Goal: Find specific page/section: Find specific page/section

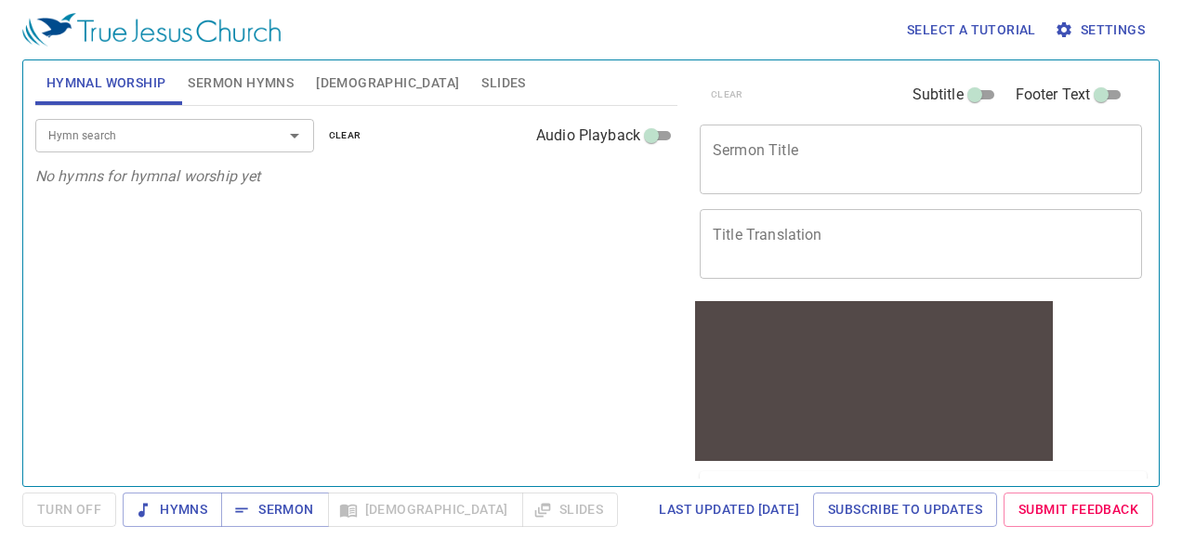
click at [230, 153] on div "Hymn search Hymn search clear Audio Playback" at bounding box center [356, 135] width 642 height 59
click at [1126, 26] on span "Settings" at bounding box center [1101, 30] width 86 height 23
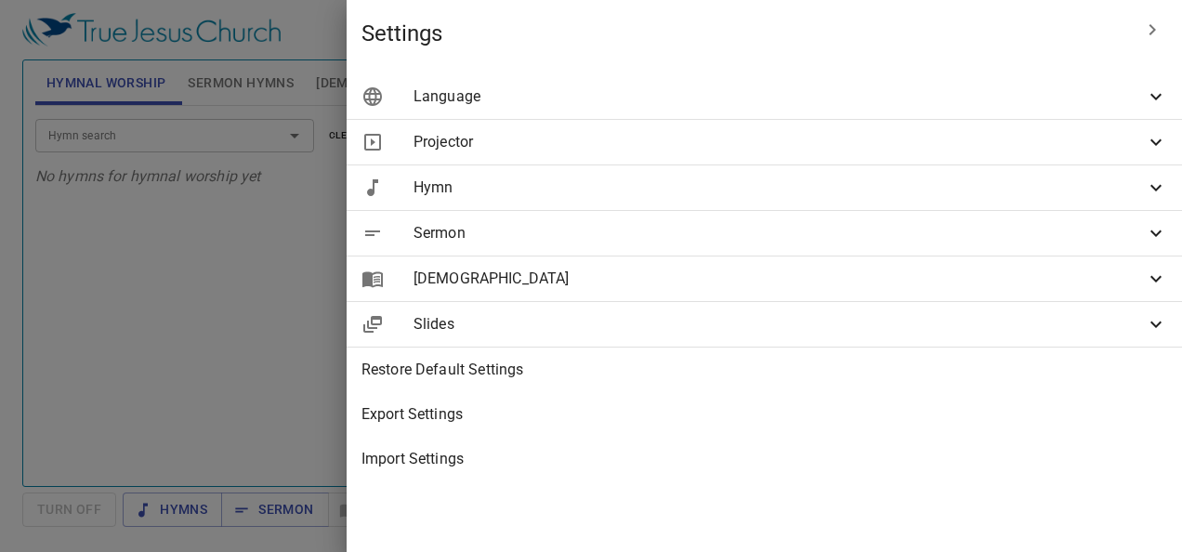
click at [1093, 97] on span "Language" at bounding box center [779, 96] width 731 height 22
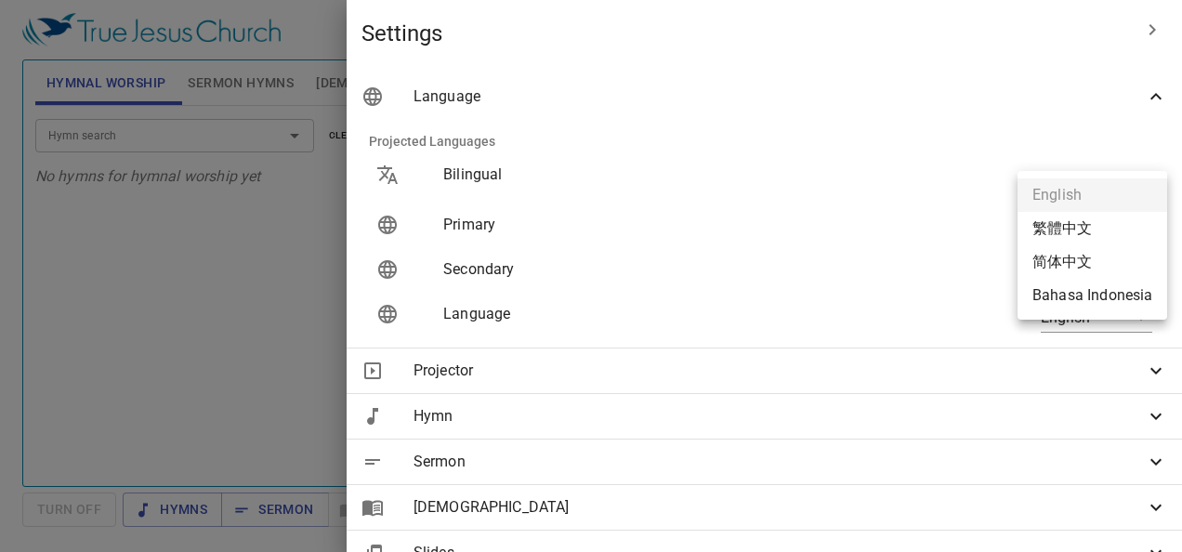
click at [1074, 231] on body "Select a tutorial Settings Hymnal Worship Sermon Hymns [DEMOGRAPHIC_DATA] Slide…" at bounding box center [591, 276] width 1182 height 552
click at [1062, 303] on li "Bahasa Indonesia" at bounding box center [1092, 295] width 150 height 33
type input "id"
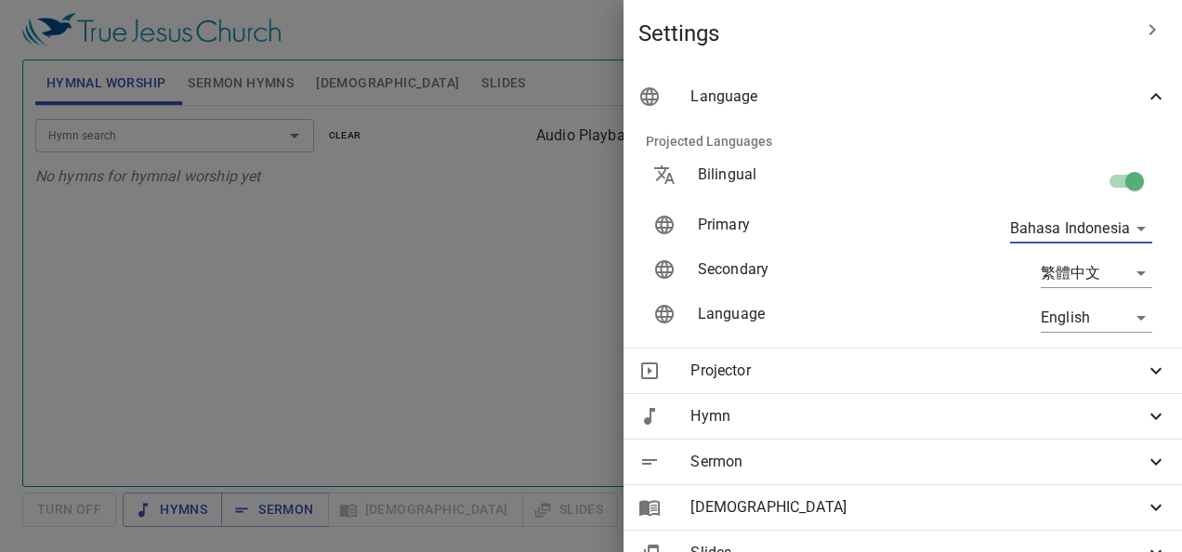
click at [1112, 174] on input "checkbox" at bounding box center [1135, 184] width 106 height 35
checkbox input "false"
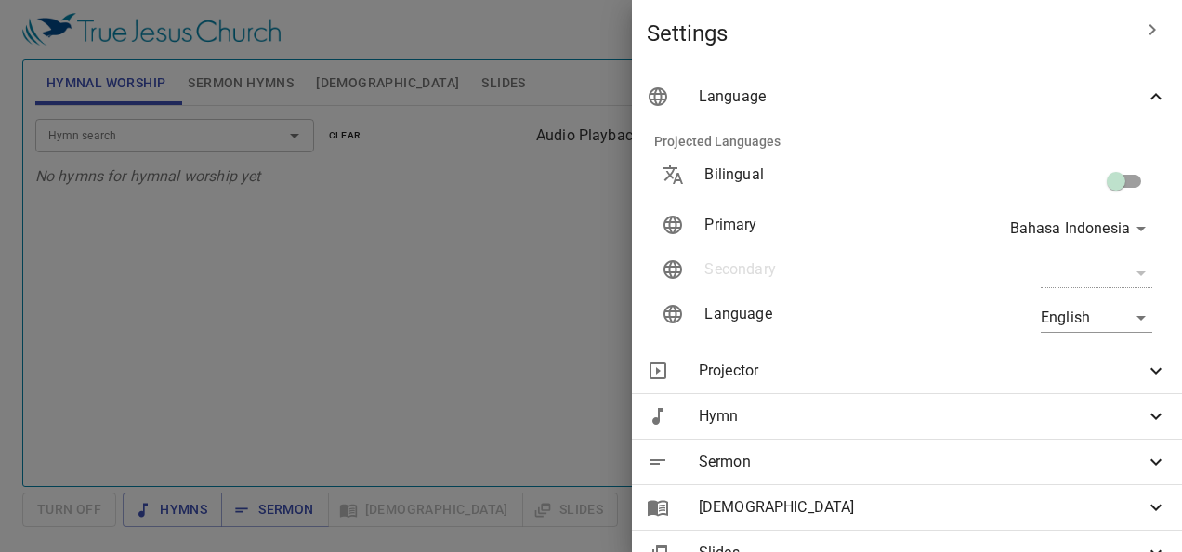
click at [448, 318] on div at bounding box center [591, 276] width 1182 height 552
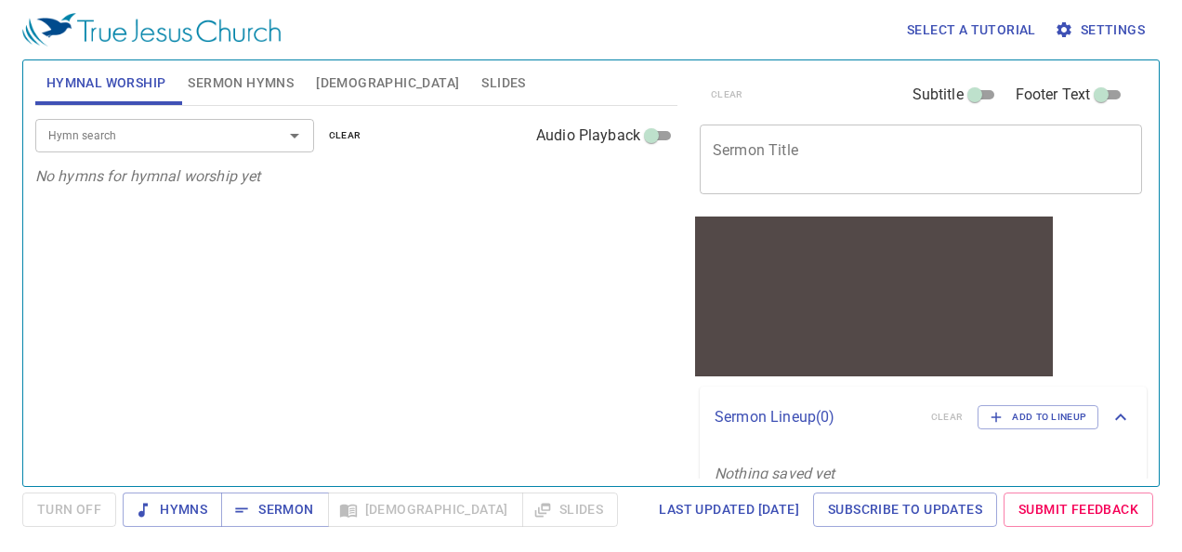
click at [217, 138] on input "Hymn search" at bounding box center [147, 135] width 213 height 21
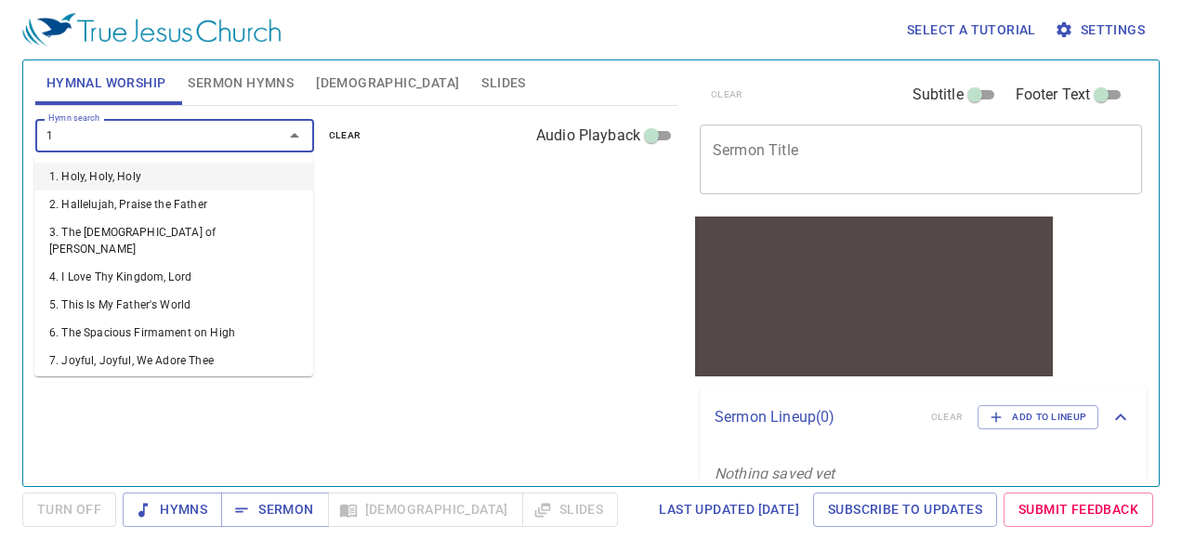
type input "11"
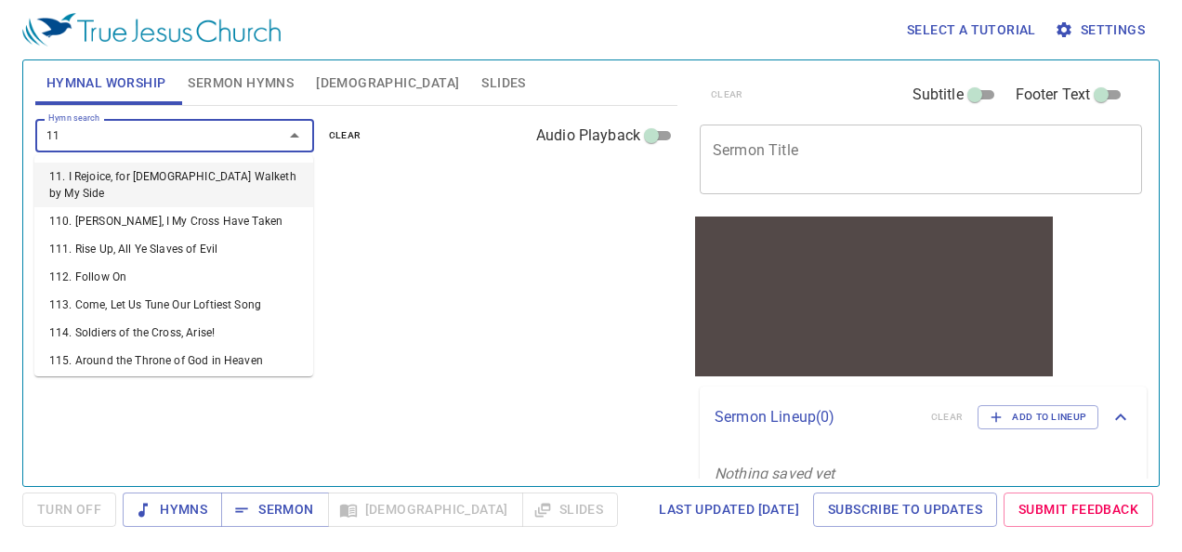
click at [171, 176] on li "11. I Rejoice, for Jesus Walketh by My Side" at bounding box center [173, 185] width 279 height 45
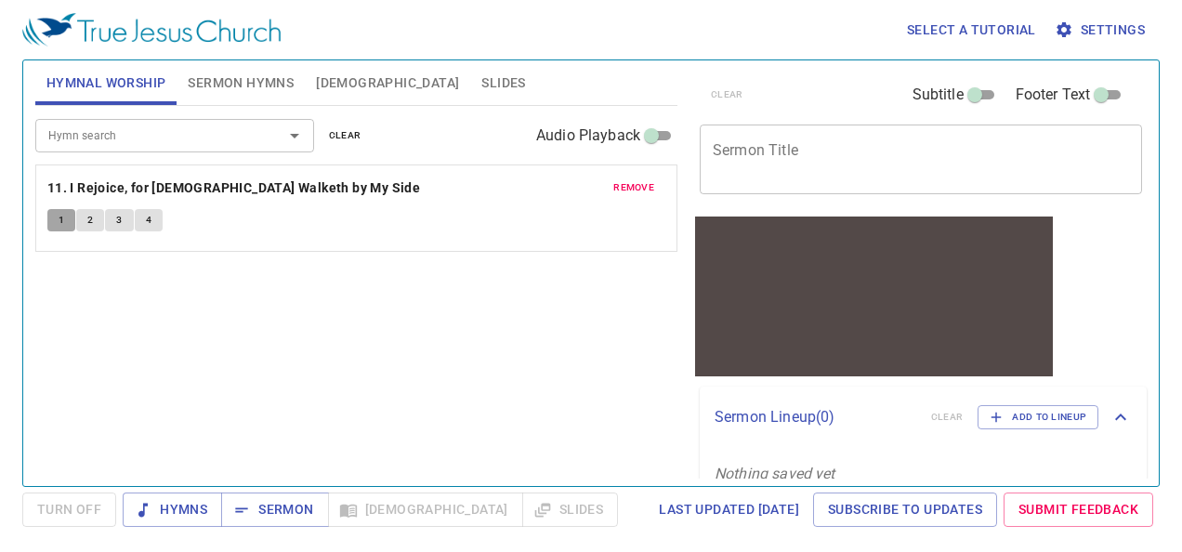
click at [65, 225] on button "1" at bounding box center [61, 220] width 28 height 22
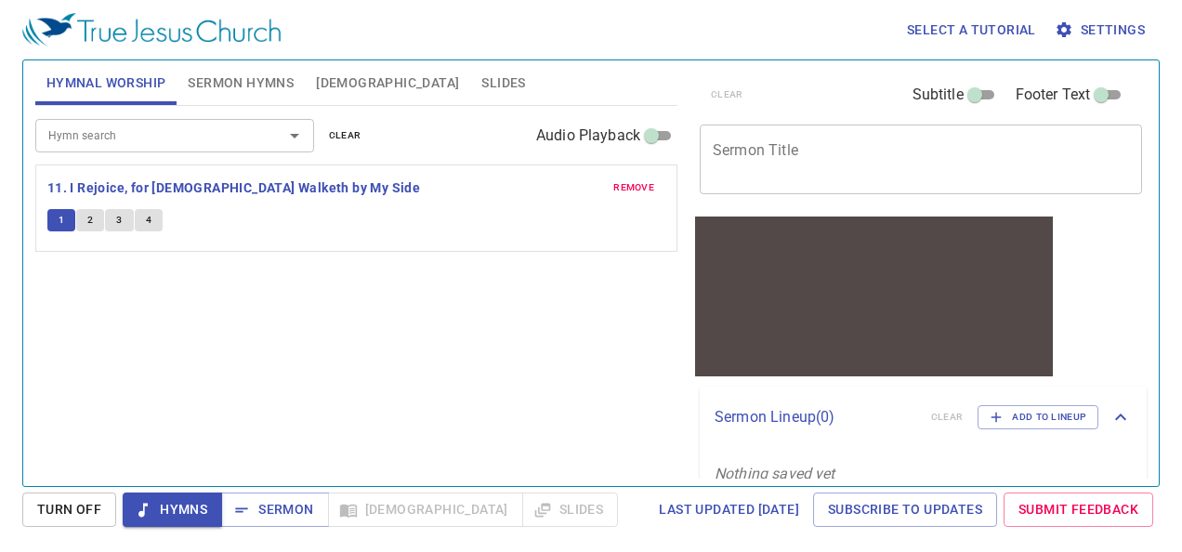
click at [90, 223] on span "2" at bounding box center [90, 220] width 6 height 17
click at [126, 221] on button "3" at bounding box center [119, 220] width 28 height 22
click at [157, 227] on button "4" at bounding box center [149, 220] width 28 height 22
click at [182, 142] on input "Hymn search" at bounding box center [147, 135] width 213 height 21
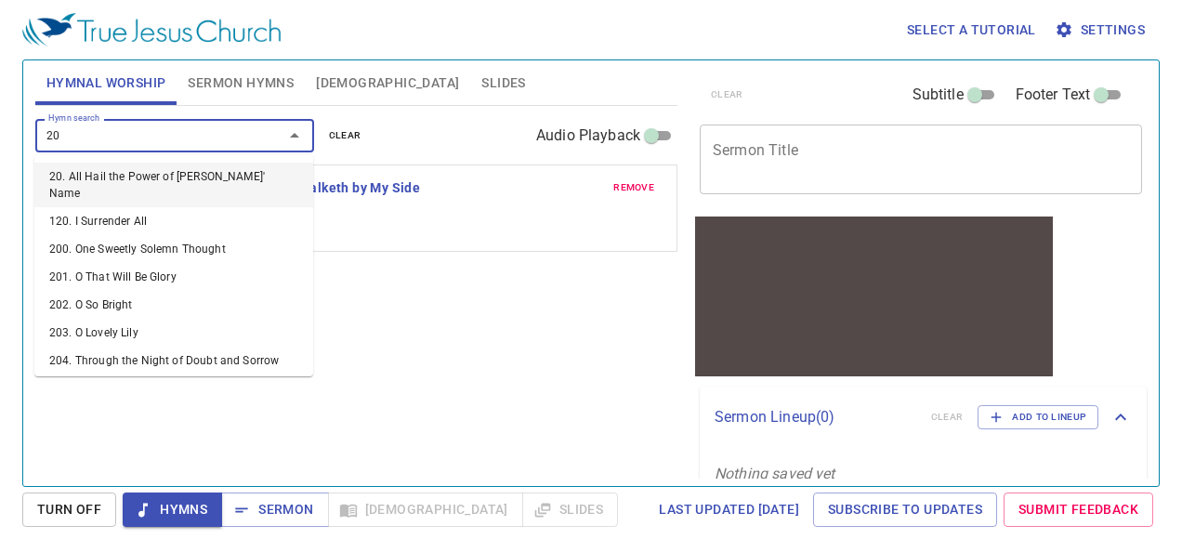
type input "208"
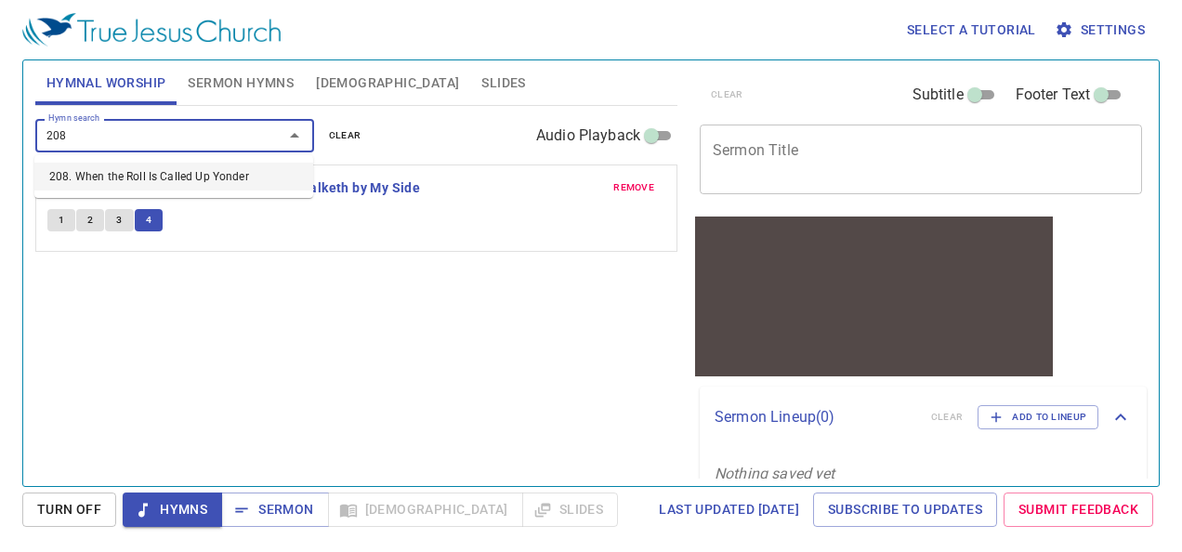
click at [162, 178] on li "208. When the Roll Is Called Up Yonder" at bounding box center [173, 177] width 279 height 28
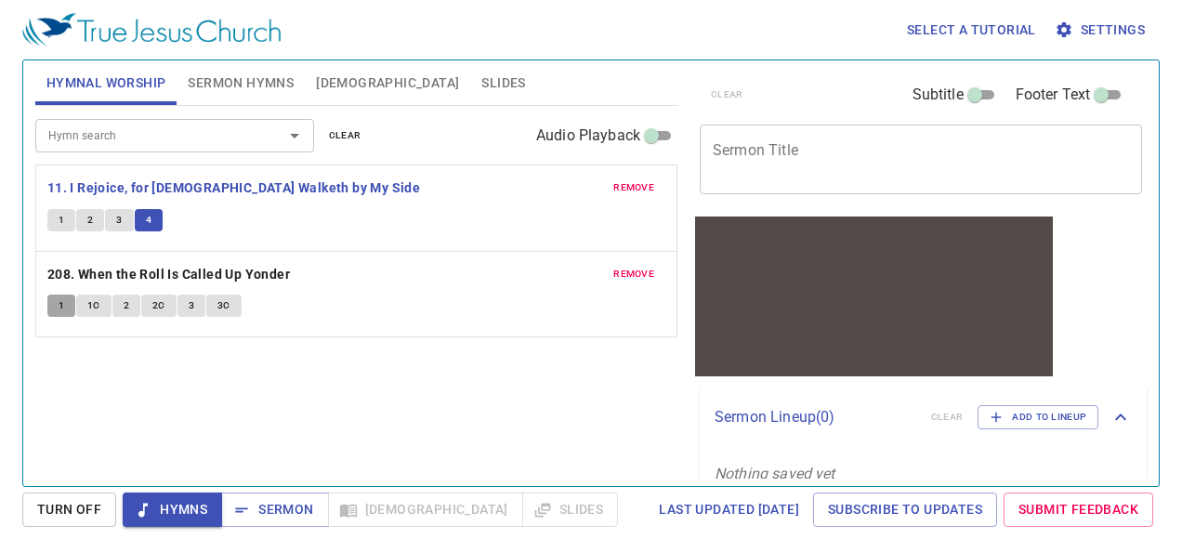
click at [56, 302] on button "1" at bounding box center [61, 306] width 28 height 22
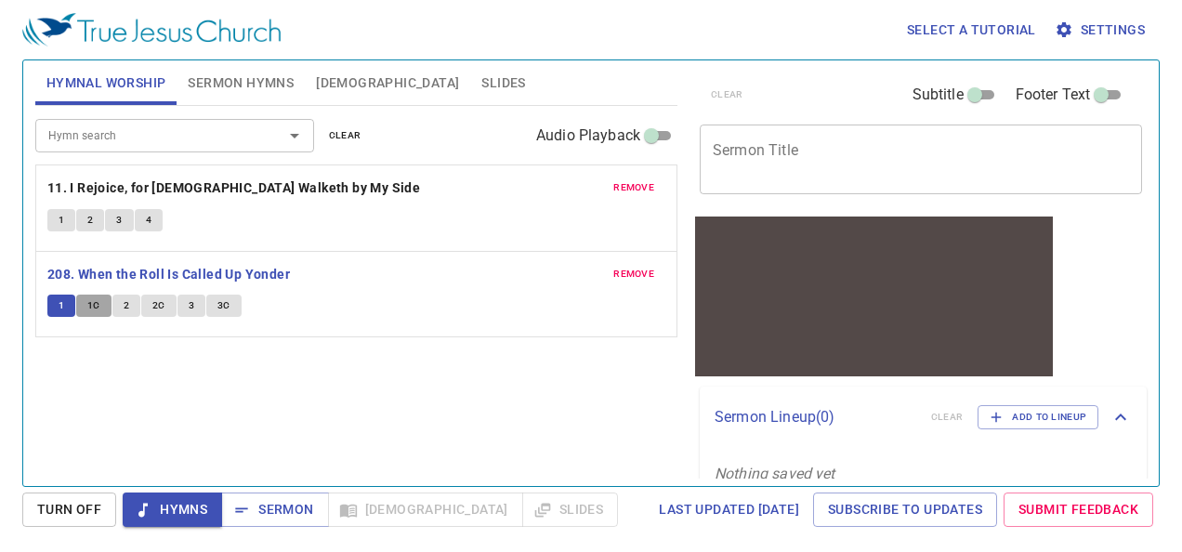
click at [102, 308] on button "1C" at bounding box center [93, 306] width 35 height 22
click at [128, 307] on button "2" at bounding box center [126, 306] width 28 height 22
click at [158, 303] on span "2C" at bounding box center [158, 305] width 13 height 17
click at [195, 308] on button "3" at bounding box center [191, 306] width 28 height 22
click at [221, 308] on span "3C" at bounding box center [223, 305] width 13 height 17
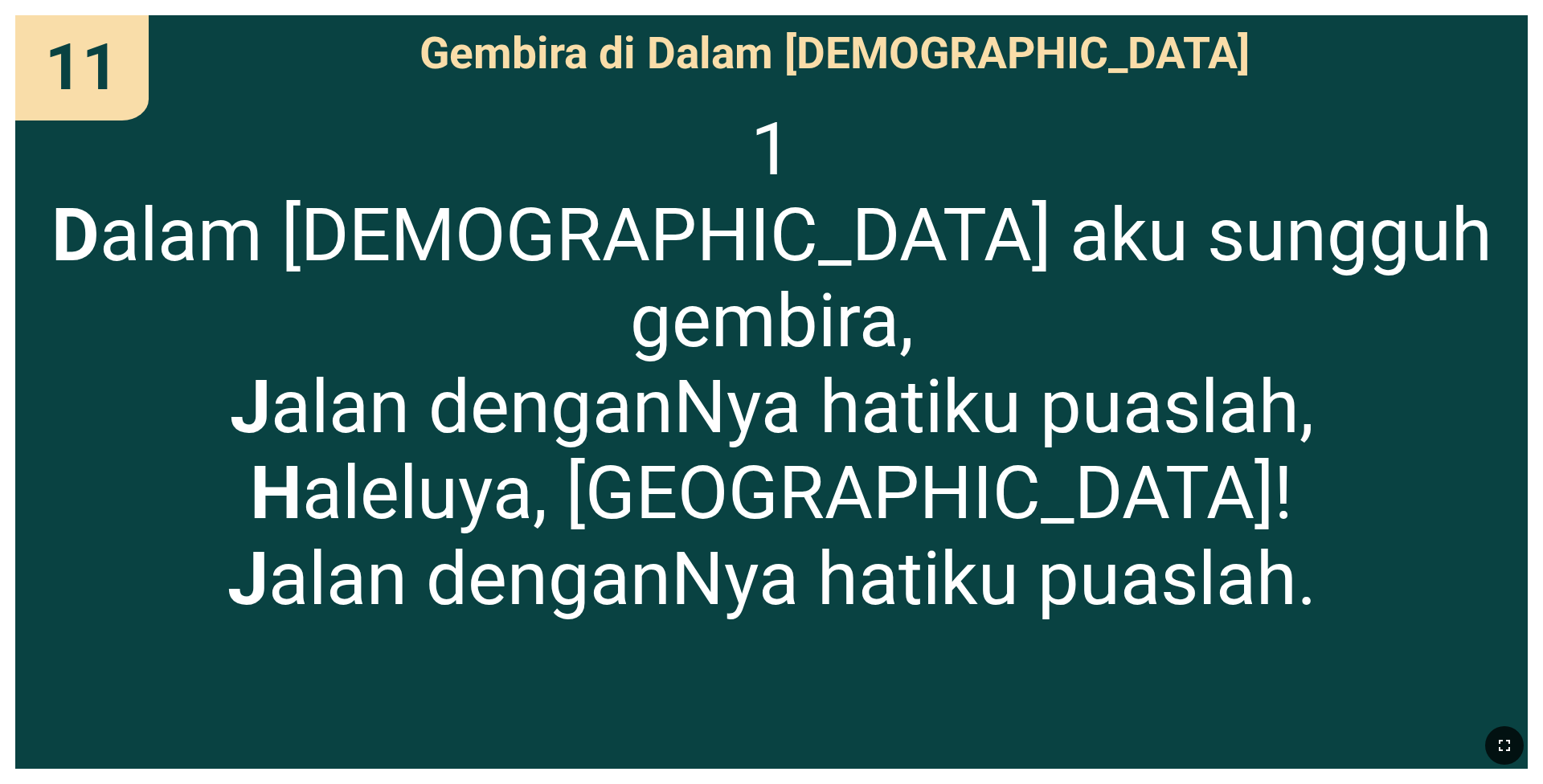
click at [643, 482] on icon "button" at bounding box center [1504, 745] width 19 height 19
